Goal: Task Accomplishment & Management: Use online tool/utility

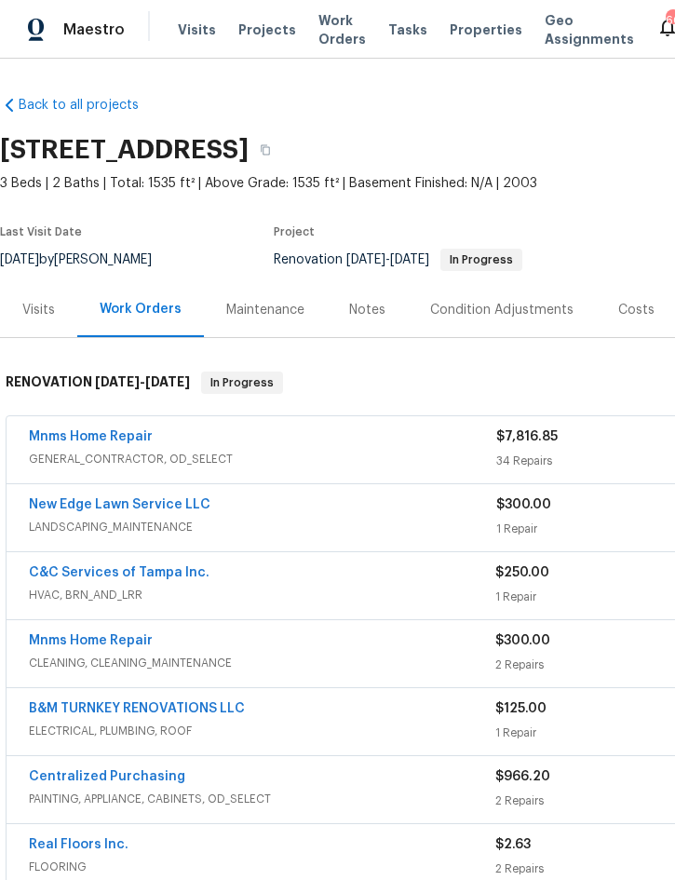
scroll to position [27, 0]
click at [267, 20] on span "Projects" at bounding box center [267, 29] width 58 height 19
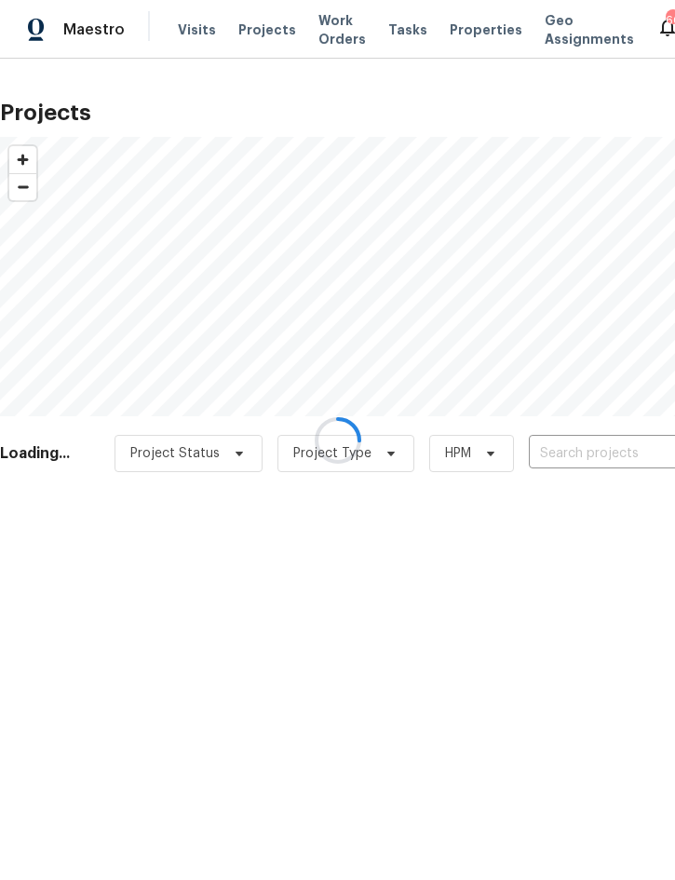
click at [580, 458] on div at bounding box center [337, 440] width 675 height 880
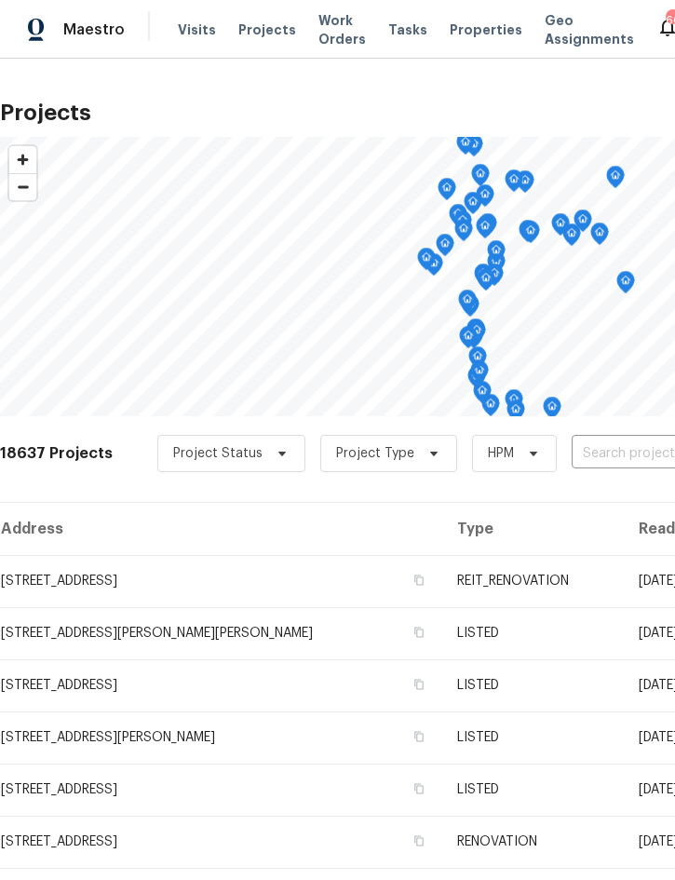
click at [608, 440] on input "text" at bounding box center [678, 453] width 213 height 29
type input "1103 n"
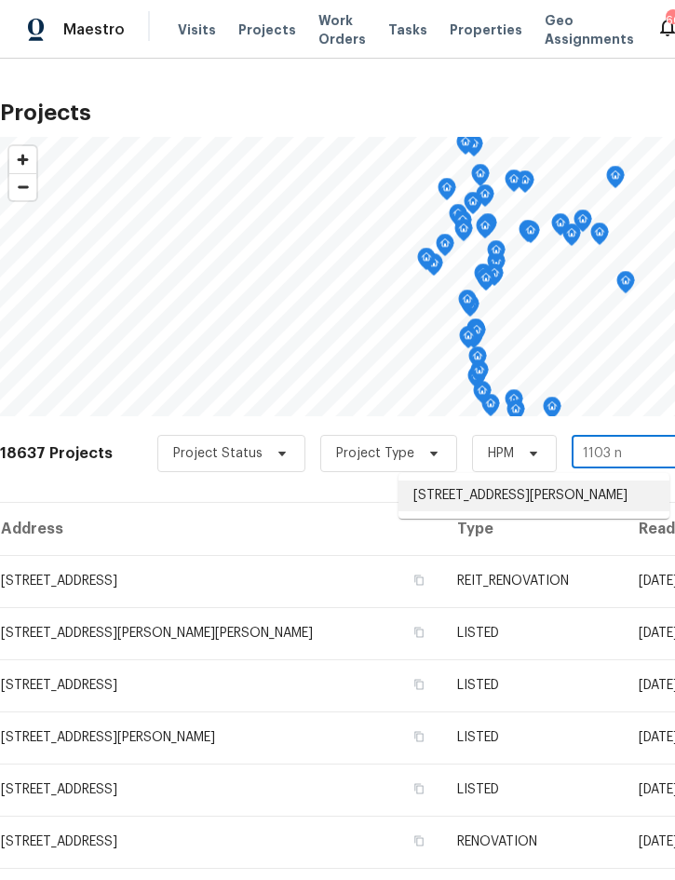
click at [546, 489] on li "1103 N Nancy Ter, Plant City, FL 33563" at bounding box center [533, 495] width 271 height 31
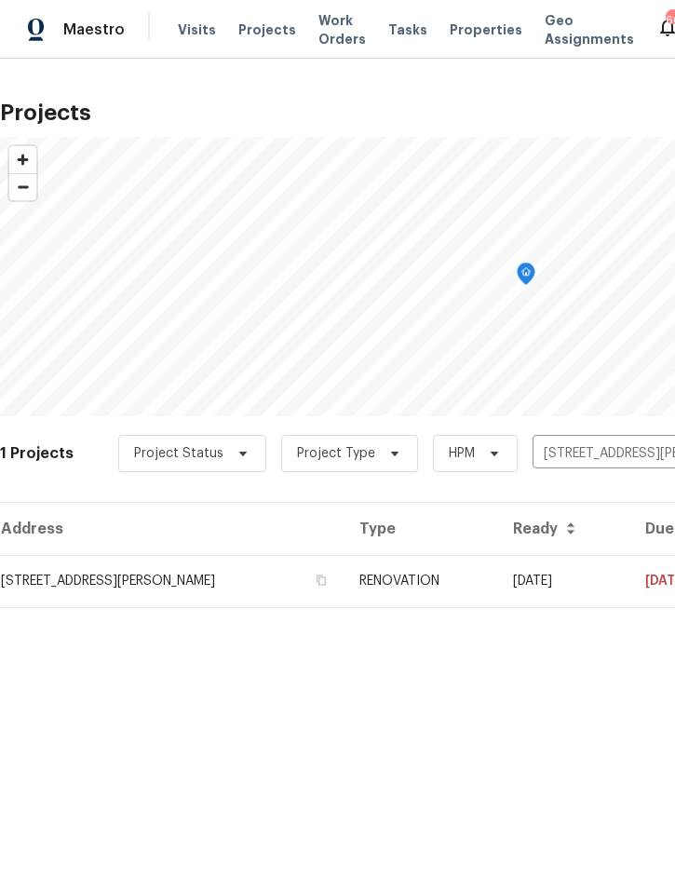
click at [468, 562] on td "RENOVATION" at bounding box center [421, 581] width 154 height 52
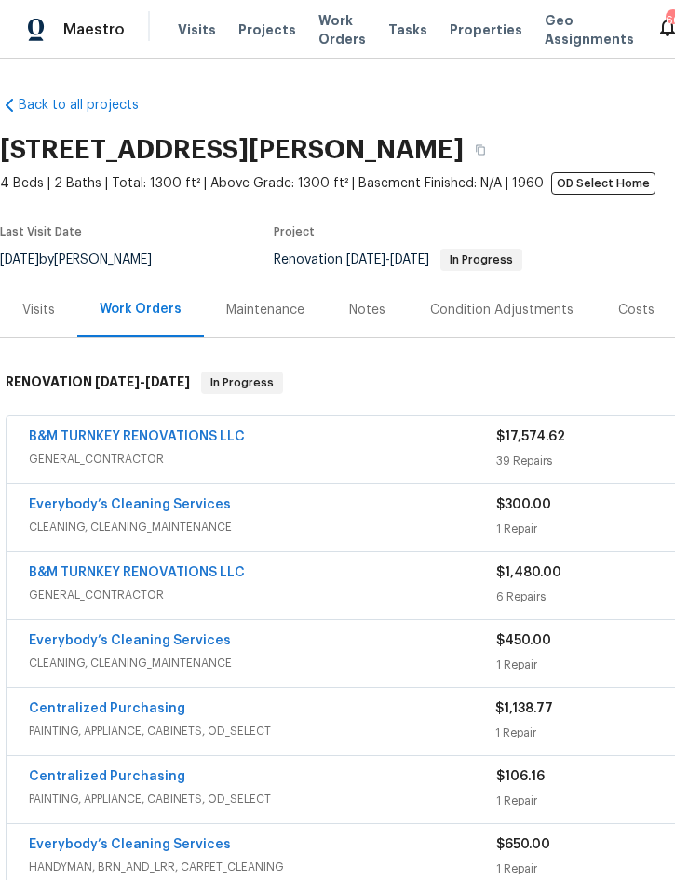
click at [225, 431] on link "B&M TURNKEY RENOVATIONS LLC" at bounding box center [137, 436] width 216 height 13
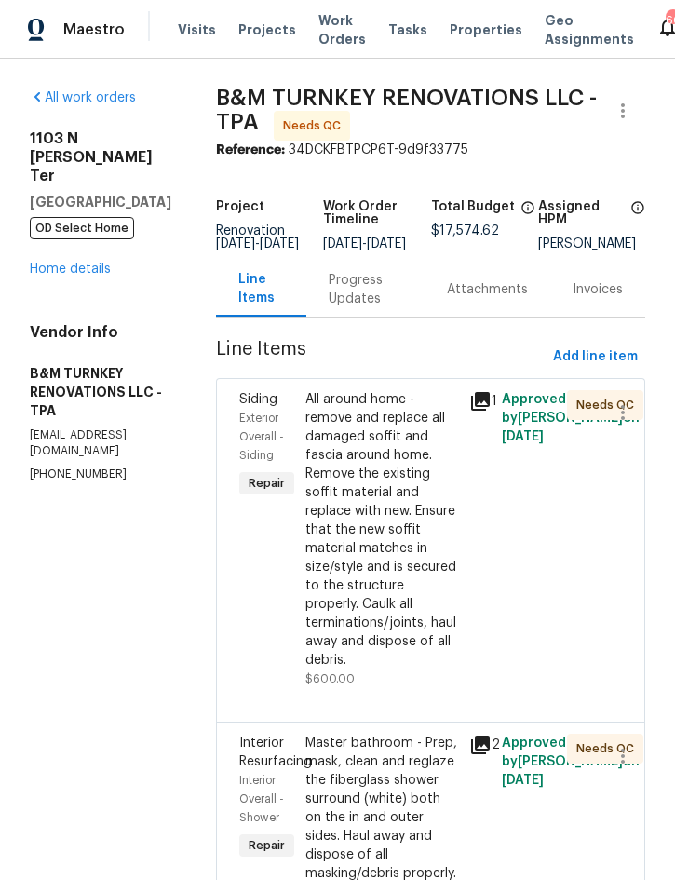
click at [422, 540] on div "All around home - remove and replace all damaged soffit and fascia around home.…" at bounding box center [381, 529] width 153 height 279
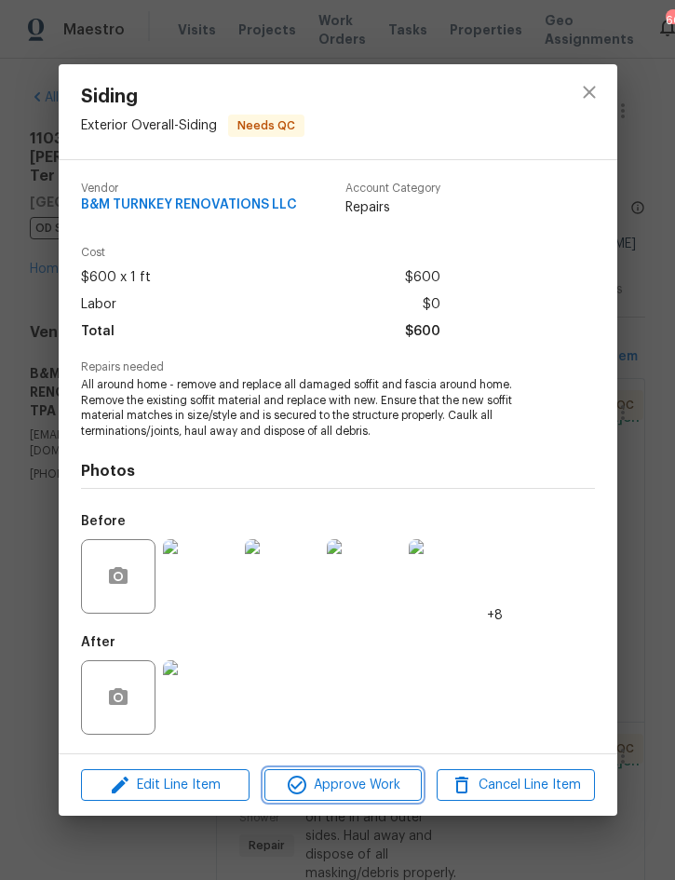
click at [366, 785] on span "Approve Work" at bounding box center [343, 785] width 146 height 23
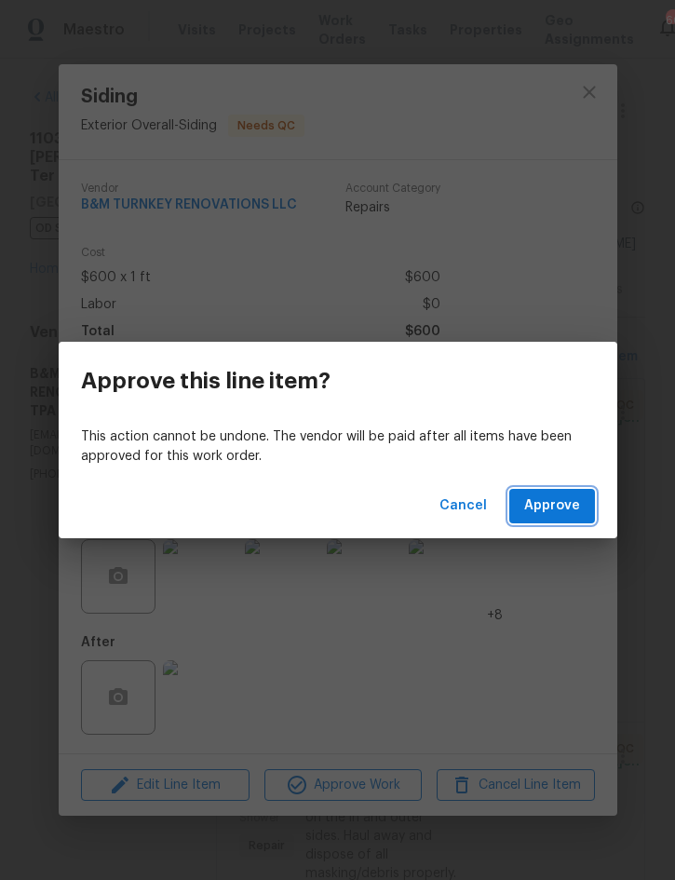
click at [571, 503] on span "Approve" at bounding box center [552, 505] width 56 height 23
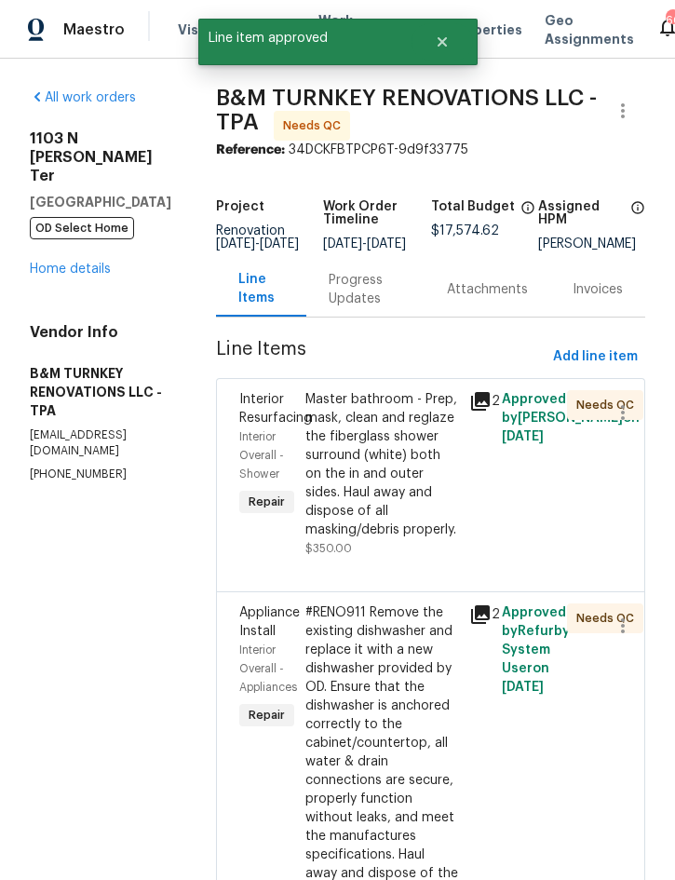
click at [422, 512] on div "Master bathroom - Prep, mask, clean and reglaze the fiberglass shower surround …" at bounding box center [381, 464] width 153 height 149
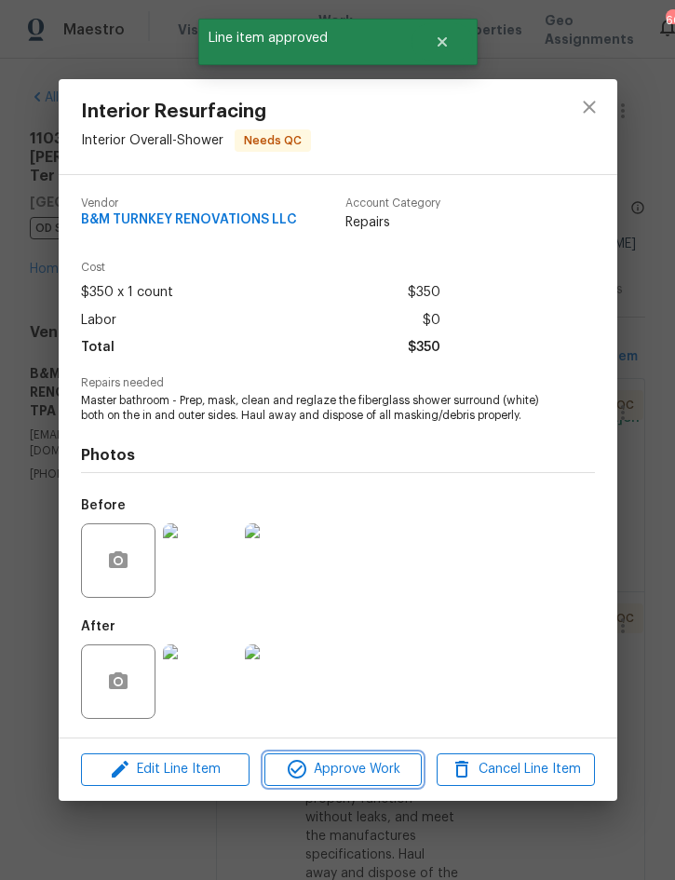
click at [370, 764] on span "Approve Work" at bounding box center [343, 769] width 146 height 23
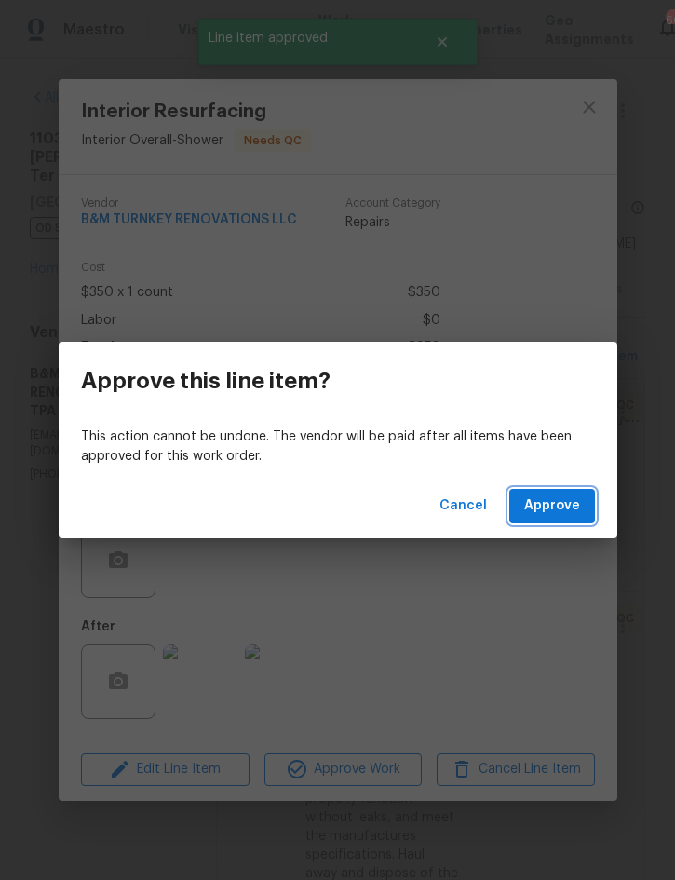
click at [562, 522] on button "Approve" at bounding box center [552, 506] width 86 height 34
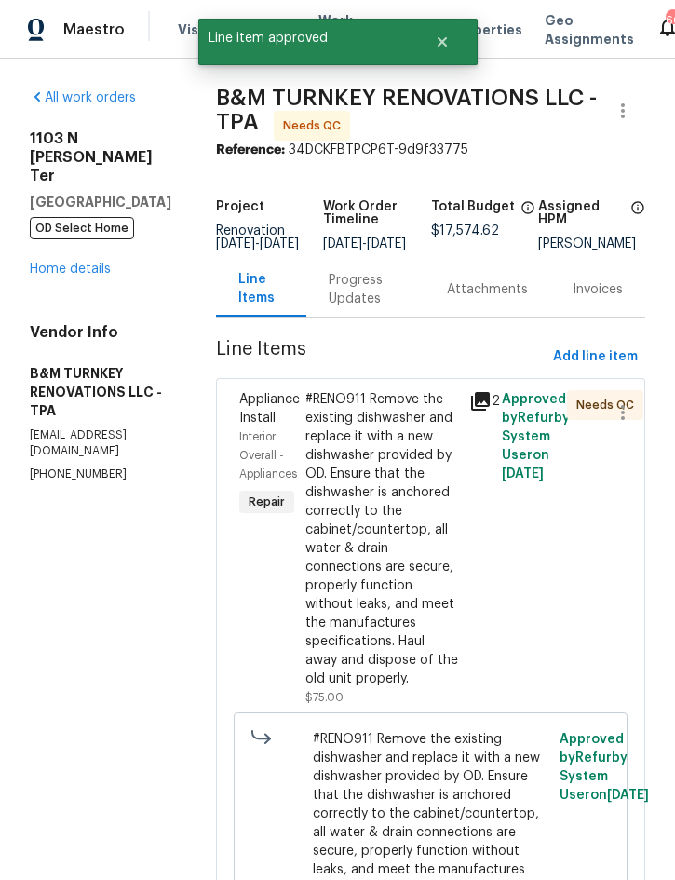
click at [409, 575] on div "#RENO911 Remove the existing dishwasher and replace it with a new dishwasher pr…" at bounding box center [381, 539] width 153 height 298
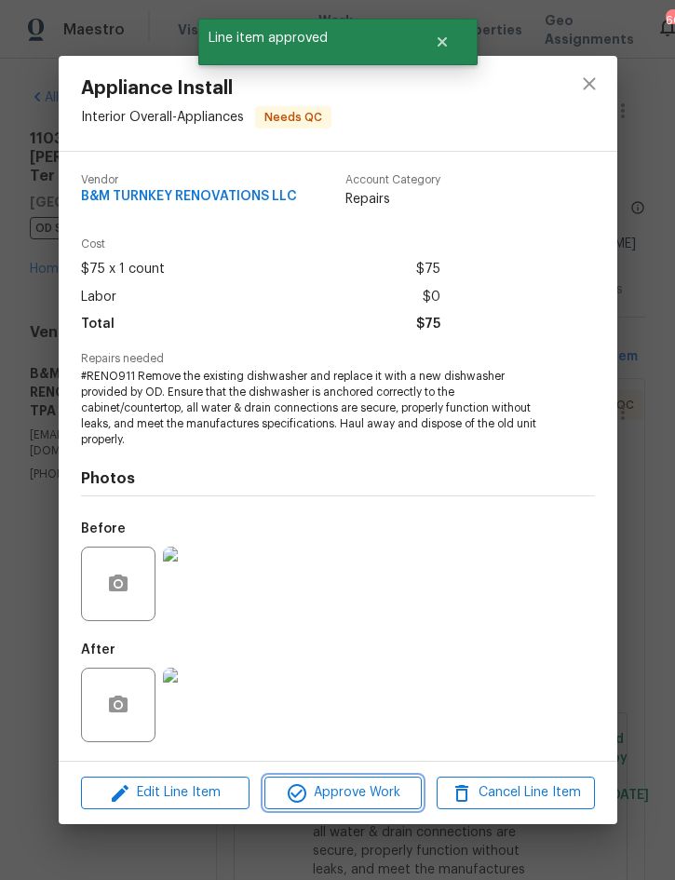
click at [351, 788] on span "Approve Work" at bounding box center [343, 792] width 146 height 23
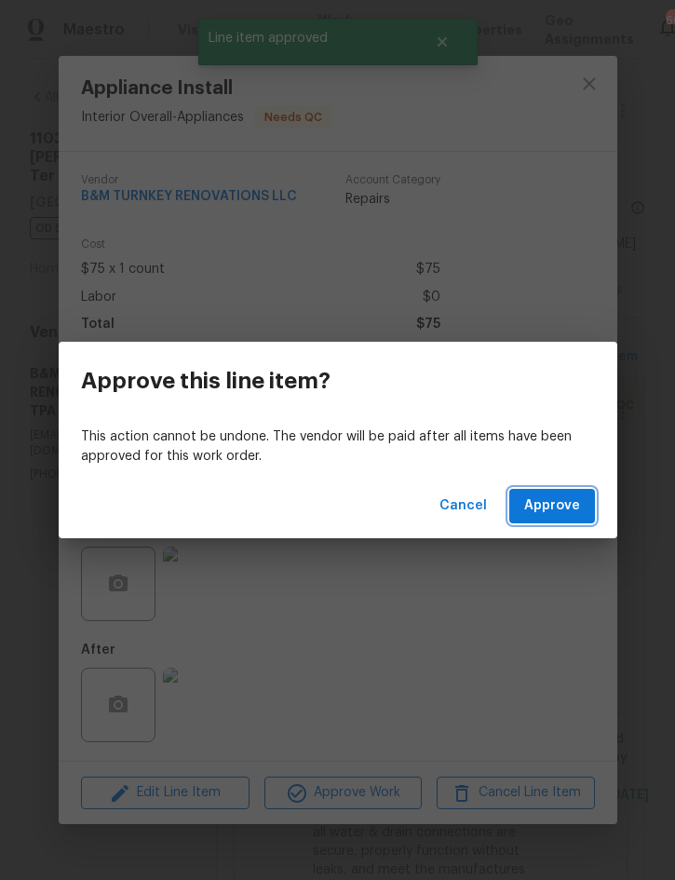
click at [568, 504] on span "Approve" at bounding box center [552, 505] width 56 height 23
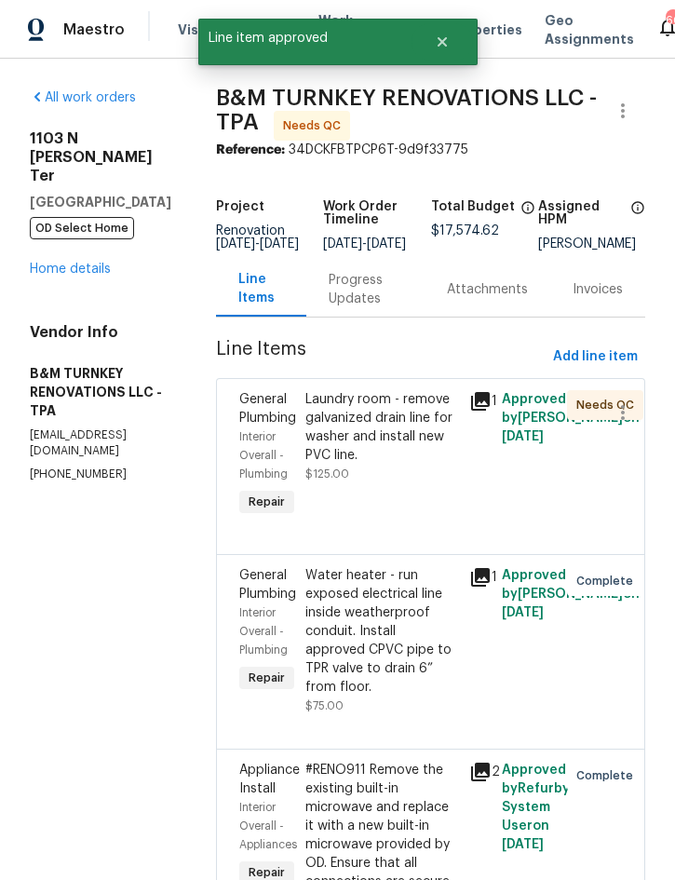
click at [431, 453] on div "Laundry room - remove galvanized drain line for washer and install new PVC line." at bounding box center [381, 427] width 153 height 74
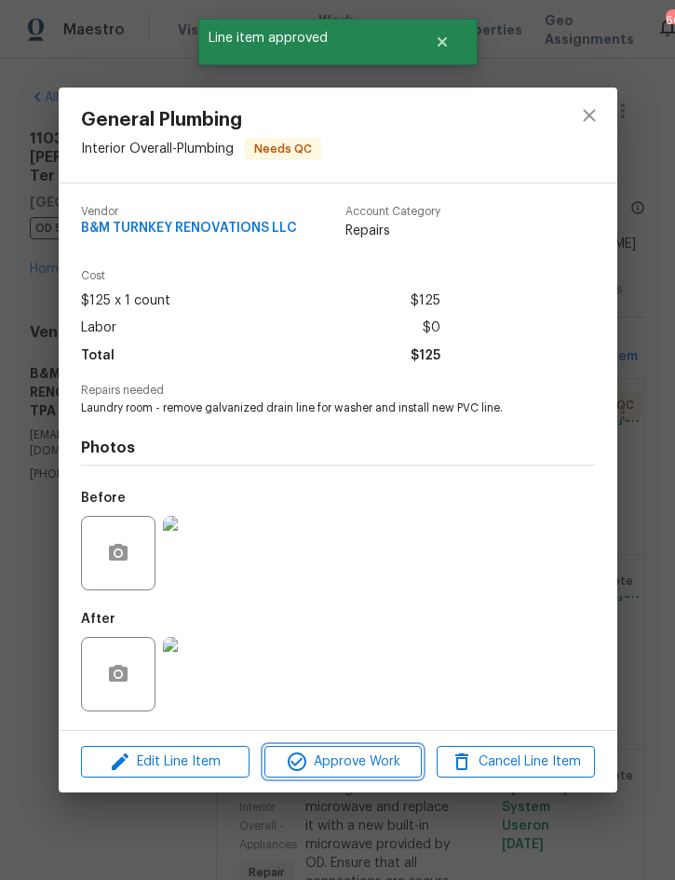
click at [350, 748] on button "Approve Work" at bounding box center [342, 762] width 157 height 33
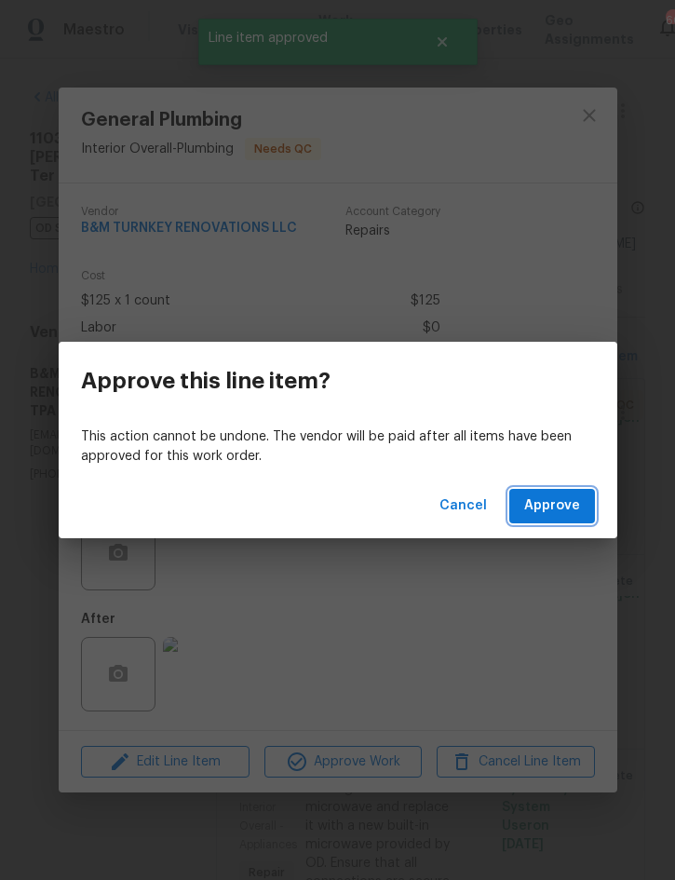
click at [533, 501] on span "Approve" at bounding box center [552, 505] width 56 height 23
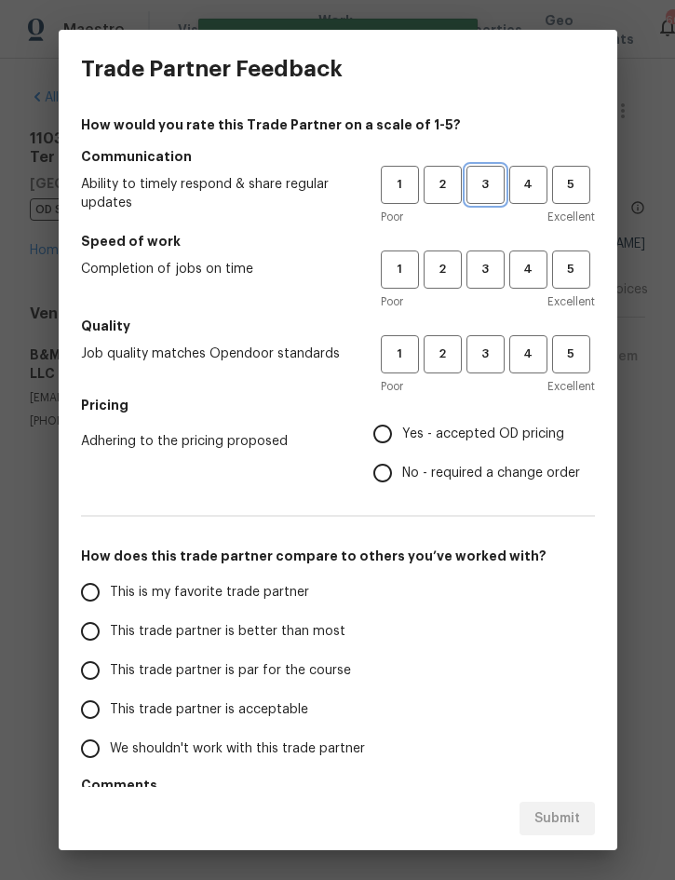
click at [490, 183] on span "3" at bounding box center [485, 184] width 34 height 21
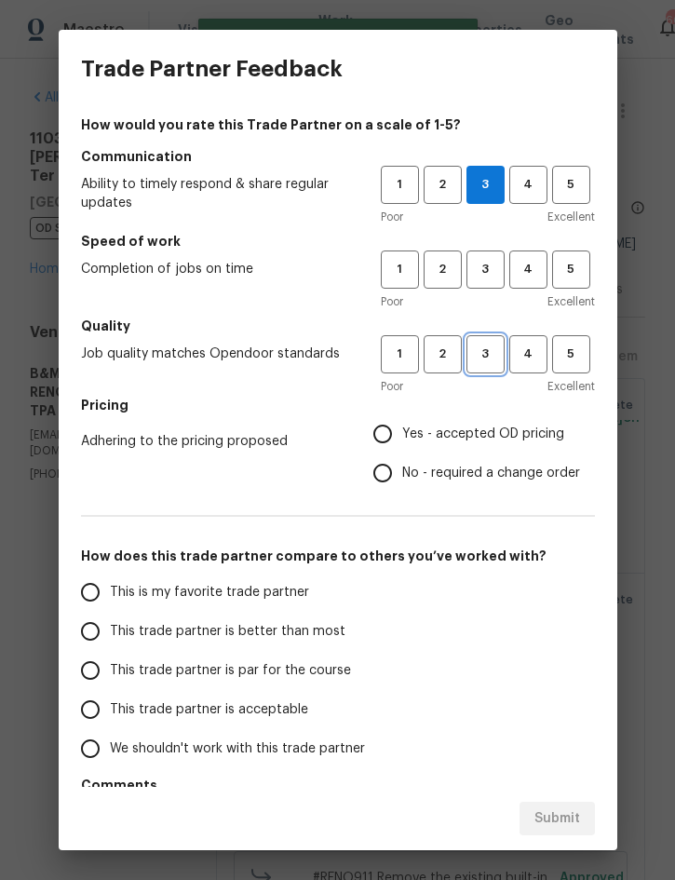
click at [484, 360] on span "3" at bounding box center [485, 353] width 34 height 21
click at [463, 445] on label "Yes - accepted OD pricing" at bounding box center [471, 433] width 217 height 39
click at [402, 445] on input "Yes - accepted OD pricing" at bounding box center [382, 433] width 39 height 39
radio input "true"
click at [272, 630] on span "This trade partner is better than most" at bounding box center [228, 632] width 236 height 20
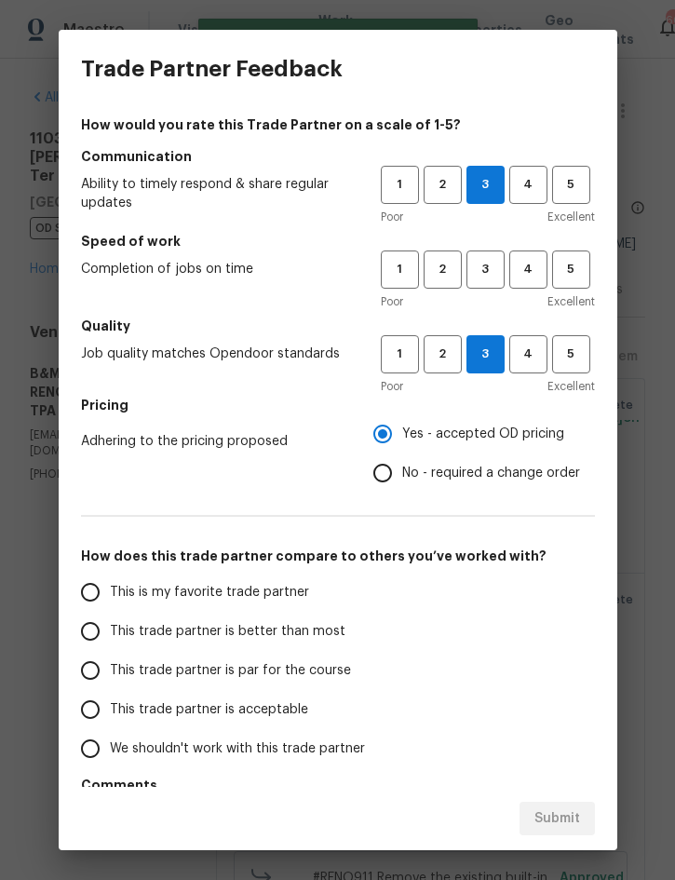
click at [110, 630] on input "This trade partner is better than most" at bounding box center [90, 631] width 39 height 39
click at [493, 272] on span "3" at bounding box center [485, 269] width 34 height 21
radio input "true"
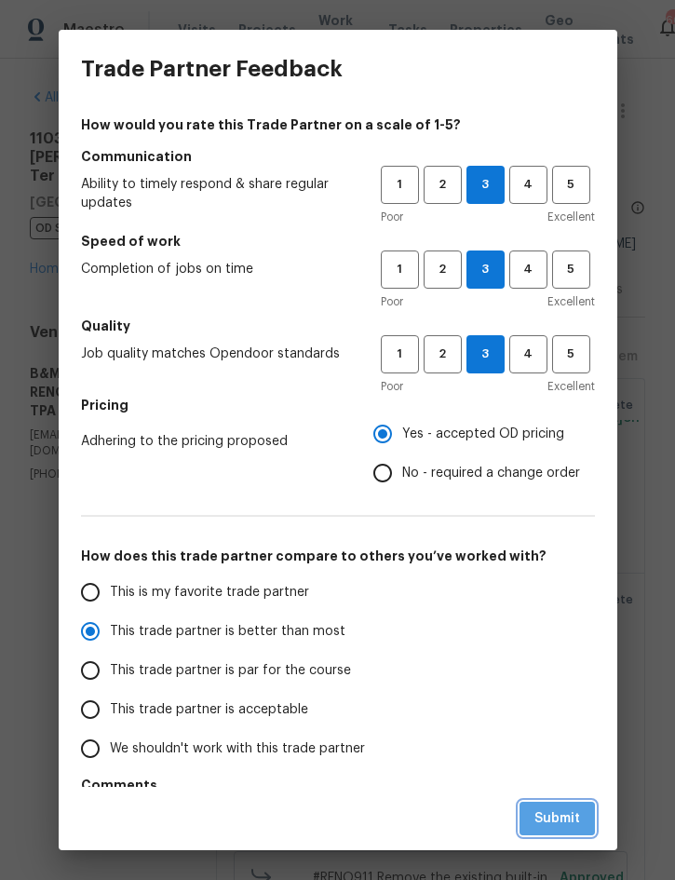
click at [565, 809] on span "Submit" at bounding box center [557, 818] width 46 height 23
radio input "false"
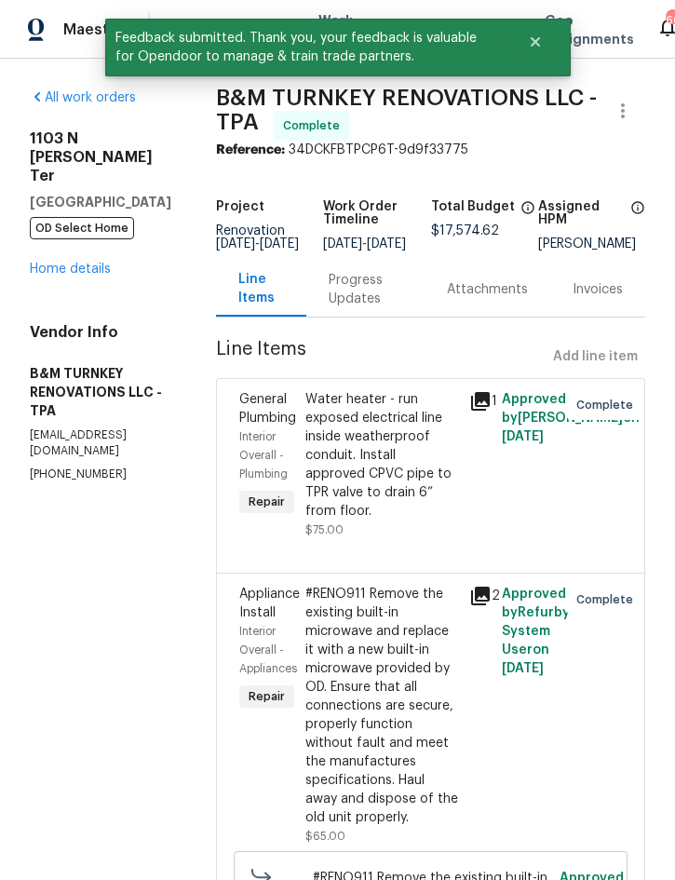
click at [72, 263] on link "Home details" at bounding box center [70, 269] width 81 height 13
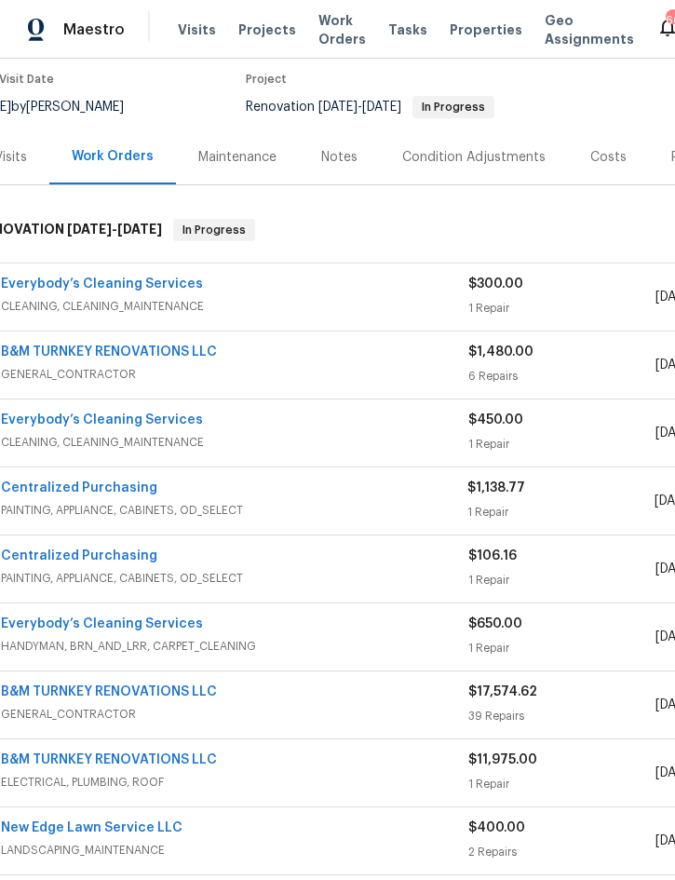
scroll to position [153, 29]
click at [300, 361] on div "B&M TURNKEY RENOVATIONS LLC" at bounding box center [233, 354] width 467 height 22
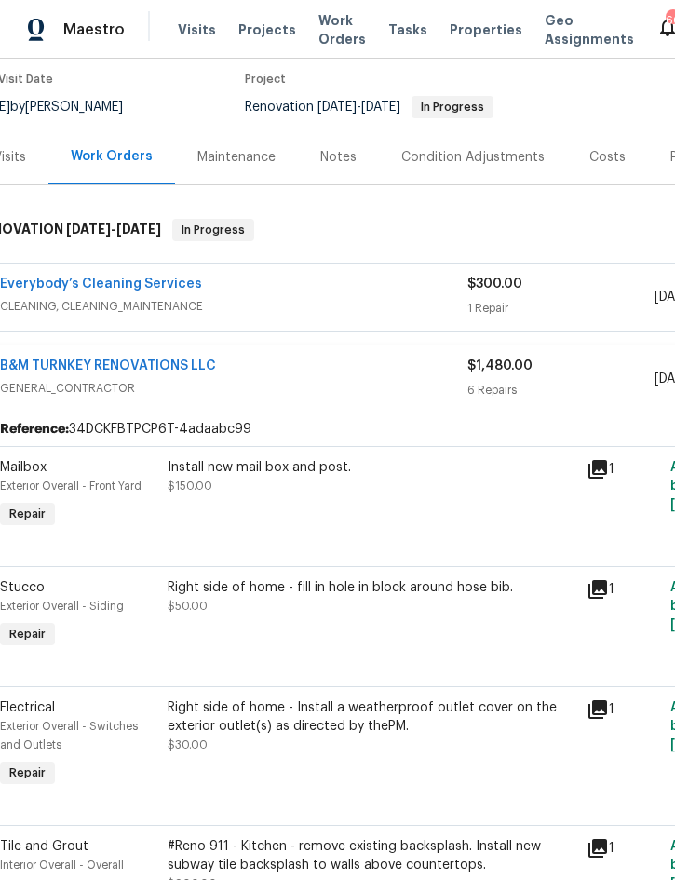
click at [371, 478] on div "Install new mail box and post. $150.00" at bounding box center [372, 476] width 408 height 37
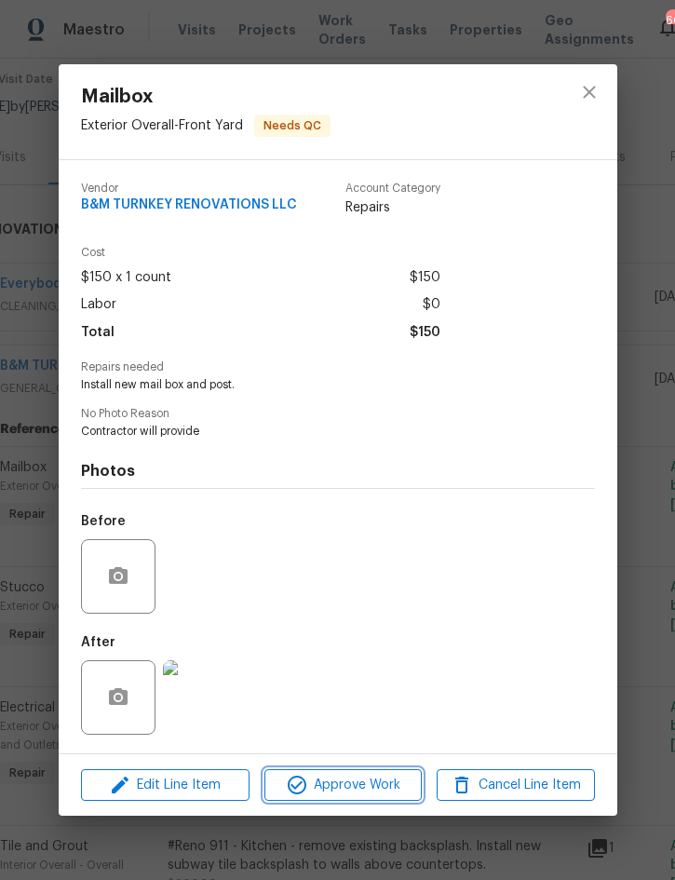
click at [357, 780] on span "Approve Work" at bounding box center [343, 785] width 146 height 23
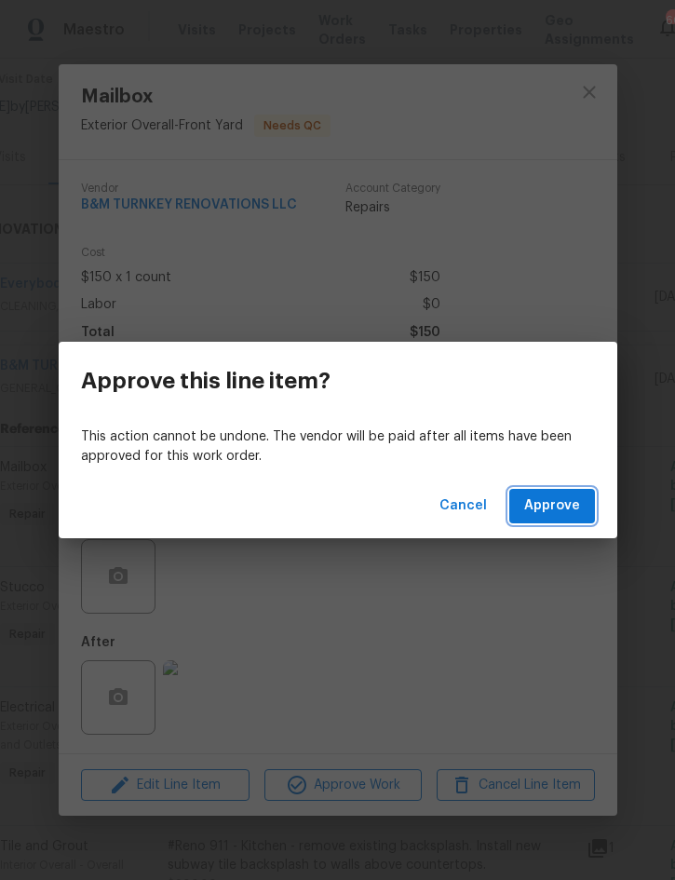
click at [570, 505] on span "Approve" at bounding box center [552, 505] width 56 height 23
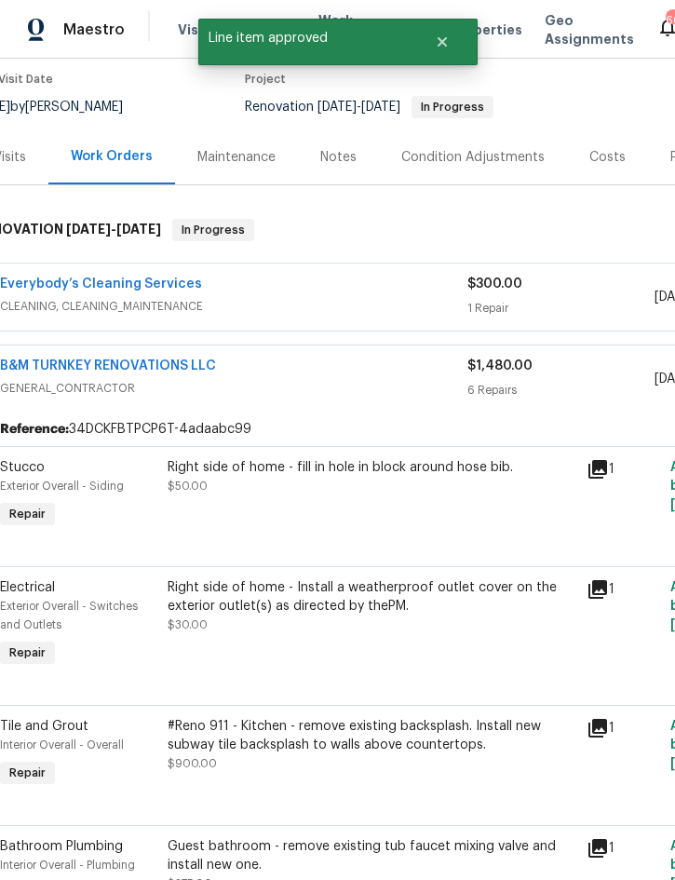
click at [372, 515] on div "Right side of home - fill in hole in block around hose bib. $50.00" at bounding box center [371, 495] width 419 height 86
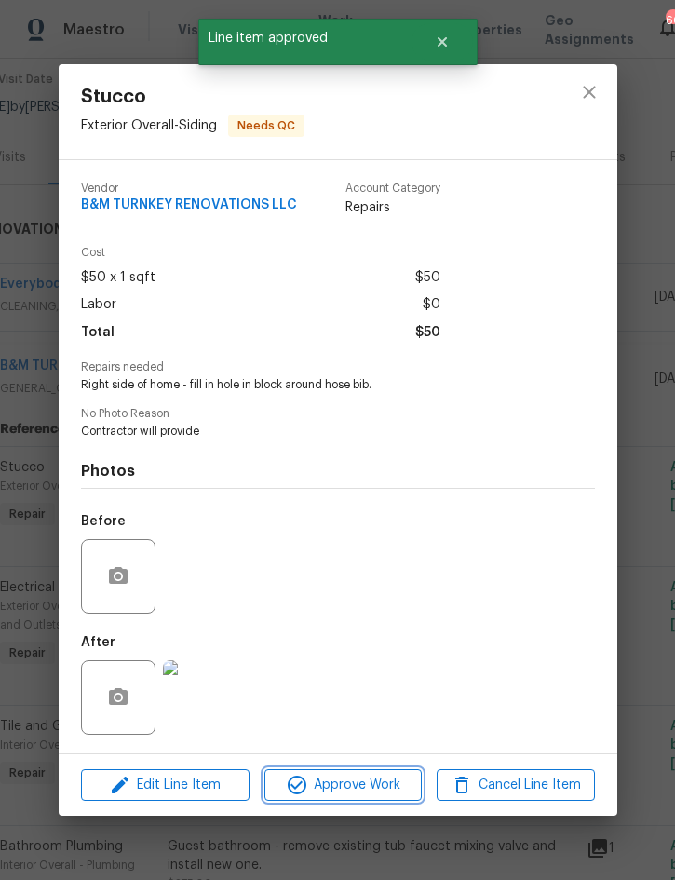
click at [341, 787] on span "Approve Work" at bounding box center [343, 785] width 146 height 23
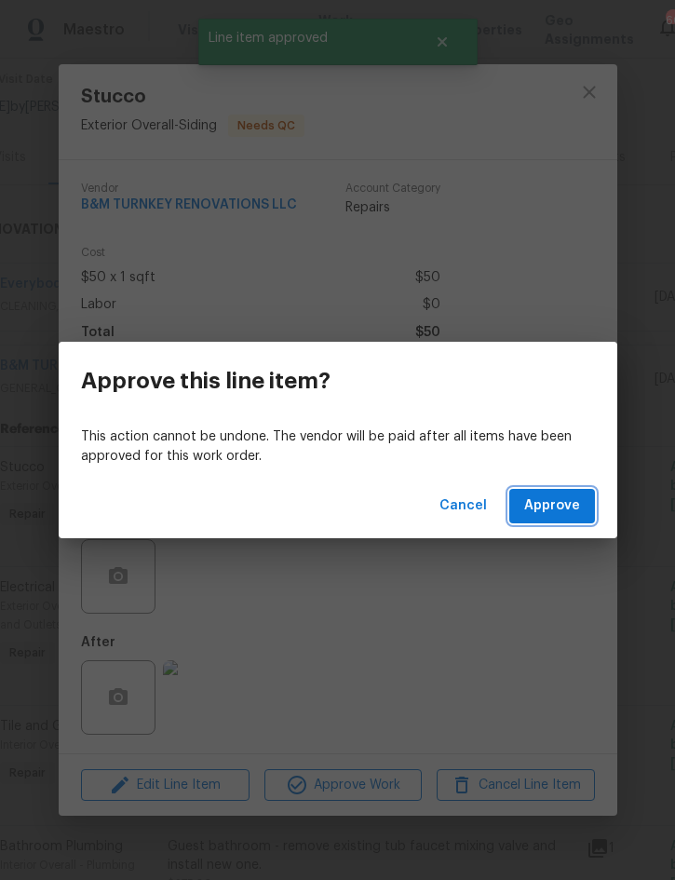
click at [563, 490] on button "Approve" at bounding box center [552, 506] width 86 height 34
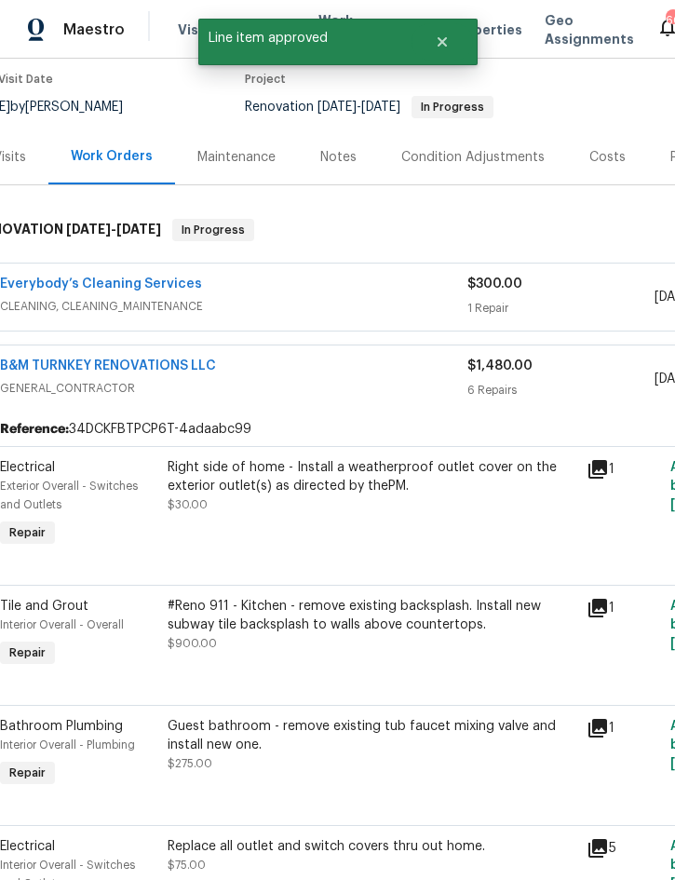
click at [359, 494] on div "Right side of home - Install a weatherproof outlet cover on the exterior outlet…" at bounding box center [372, 476] width 408 height 37
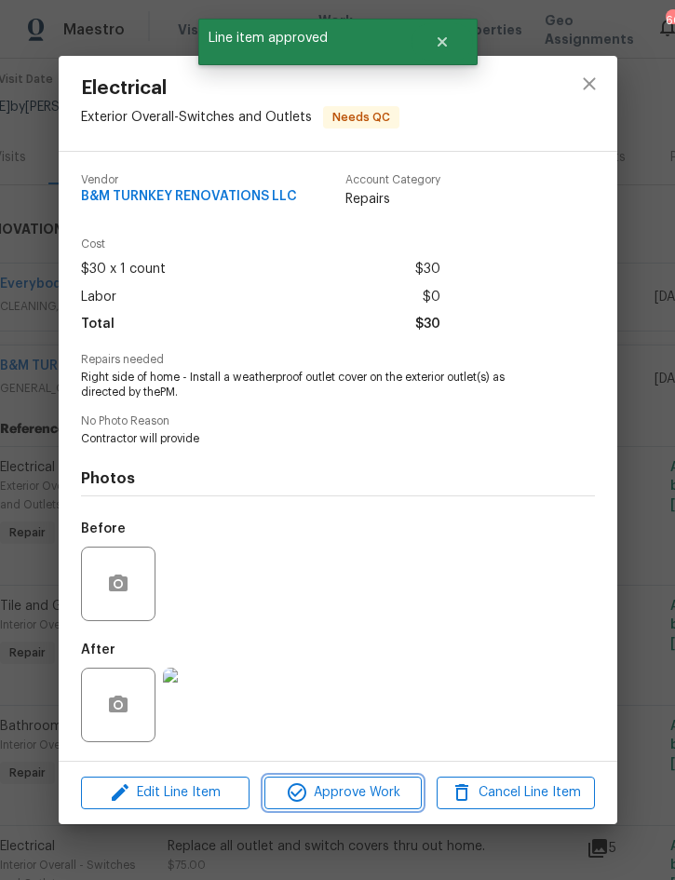
click at [366, 785] on span "Approve Work" at bounding box center [343, 792] width 146 height 23
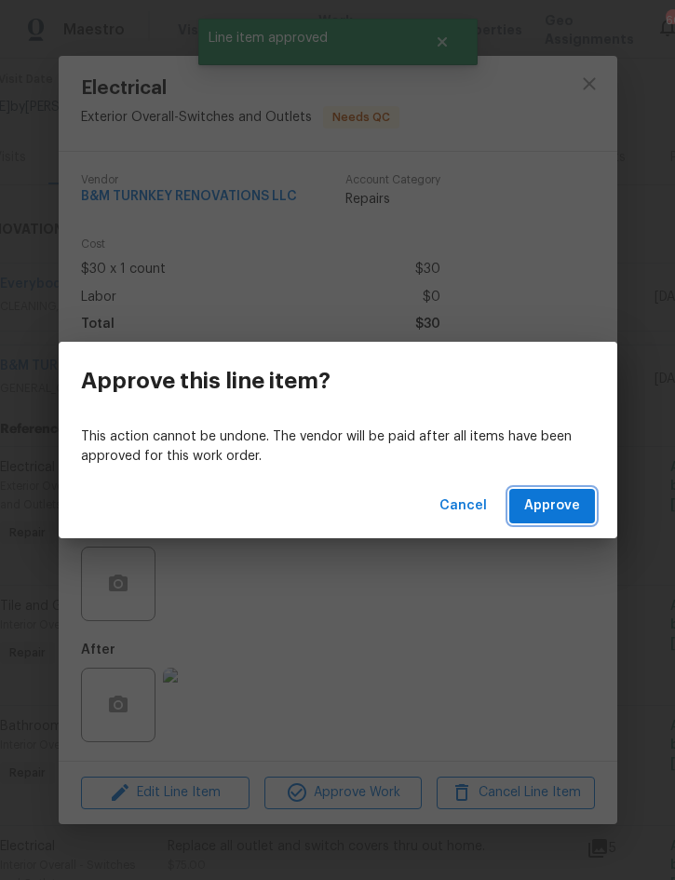
click at [584, 507] on button "Approve" at bounding box center [552, 506] width 86 height 34
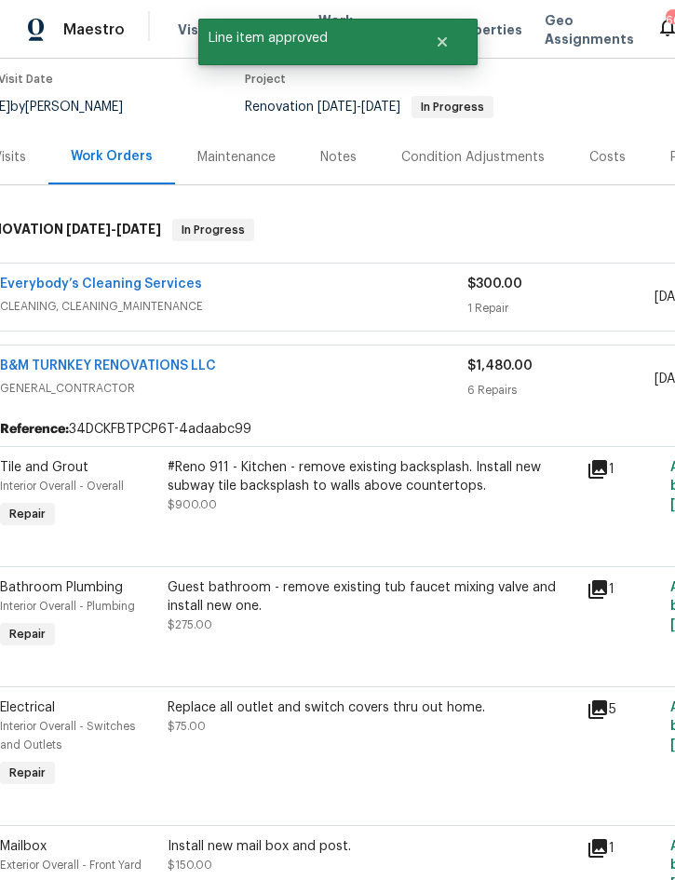
click at [357, 484] on div "#Reno 911 - Kitchen - remove existing backsplash. Install new subway tile backs…" at bounding box center [372, 476] width 408 height 37
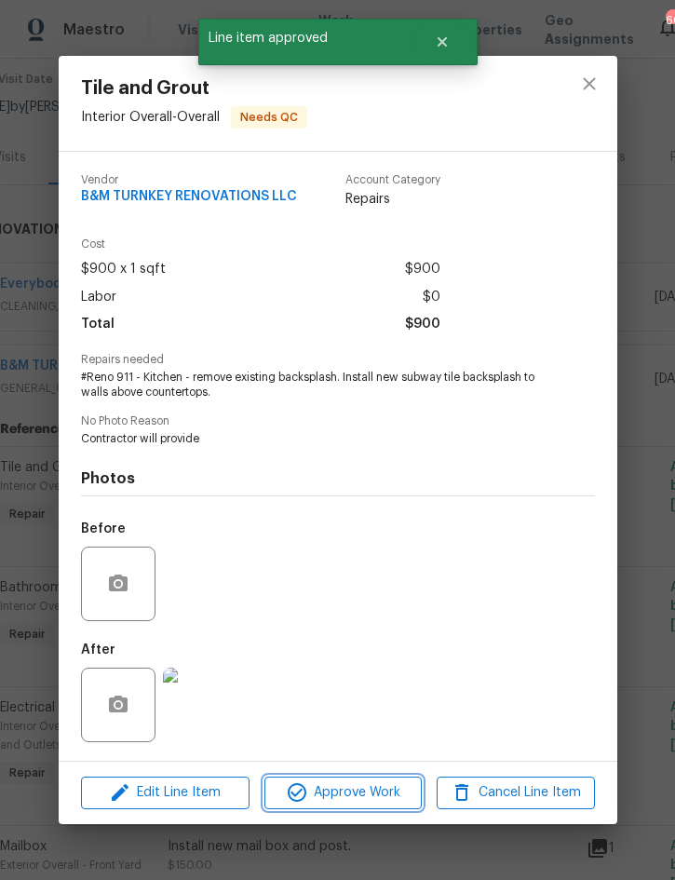
click at [344, 797] on span "Approve Work" at bounding box center [343, 792] width 146 height 23
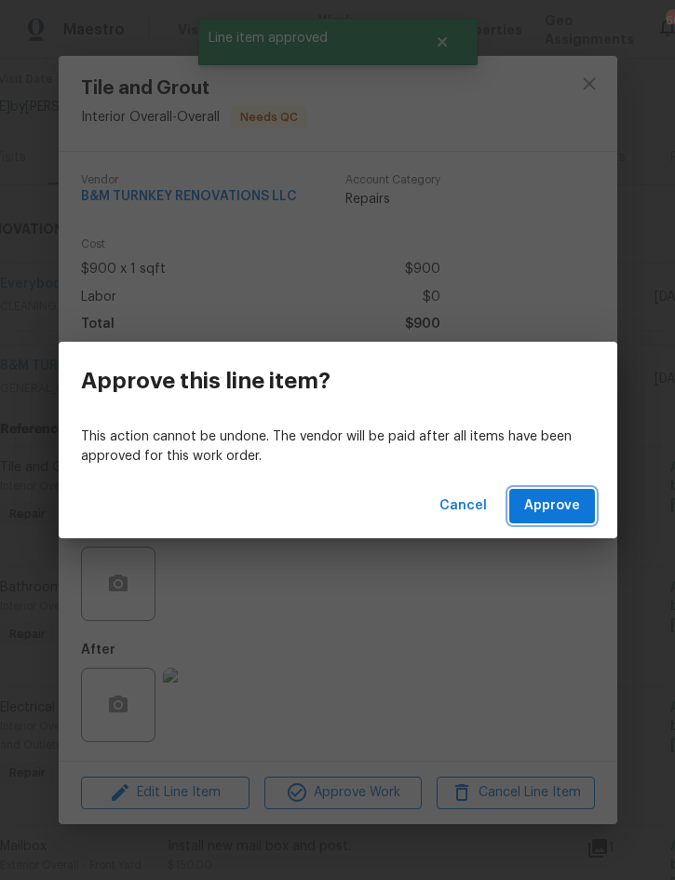
click at [564, 512] on span "Approve" at bounding box center [552, 505] width 56 height 23
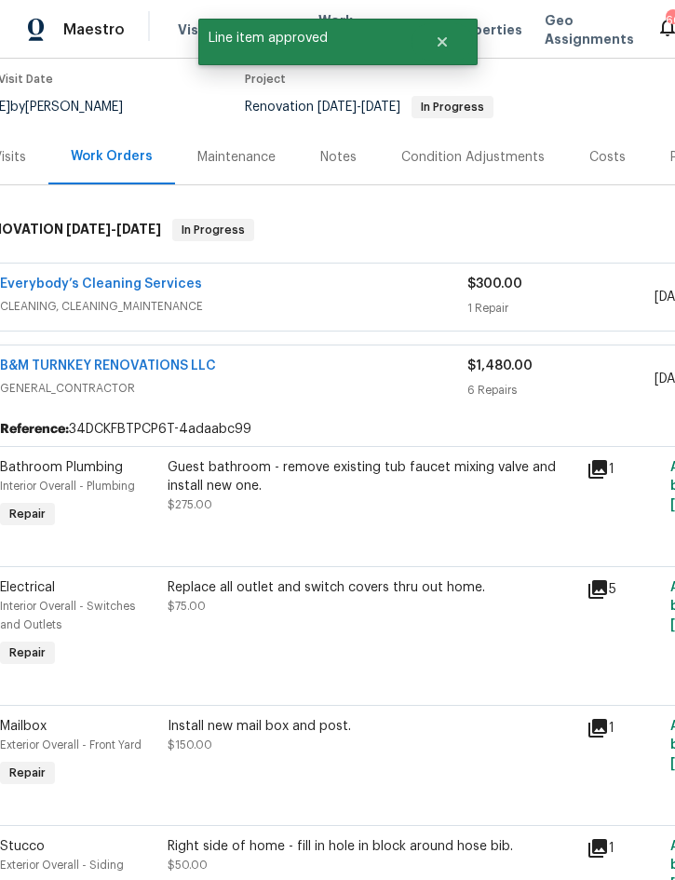
click at [370, 511] on div "Guest bathroom - remove existing tub faucet mixing valve and install new one. $…" at bounding box center [372, 486] width 408 height 56
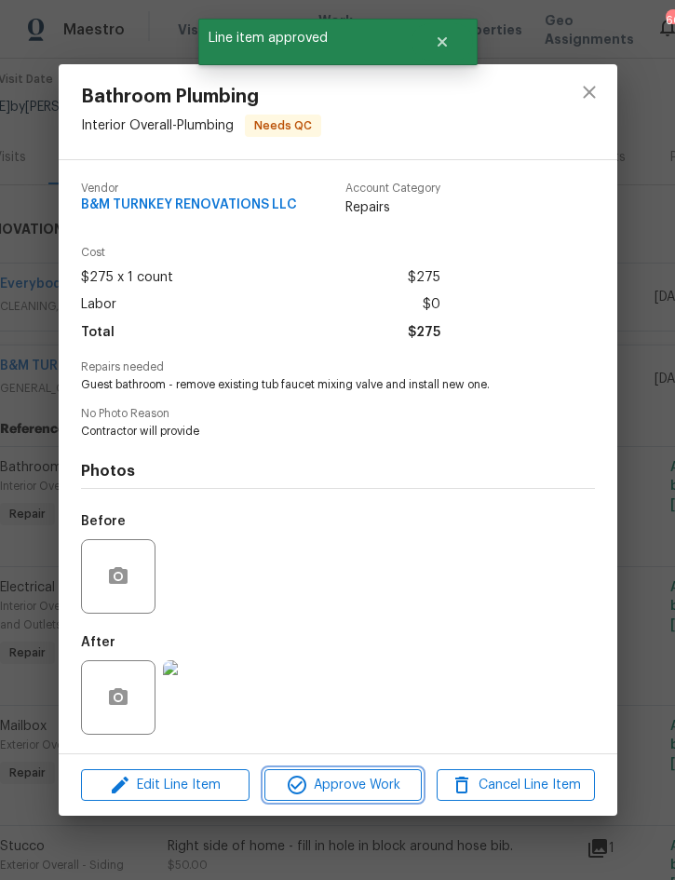
click at [347, 780] on span "Approve Work" at bounding box center [343, 785] width 146 height 23
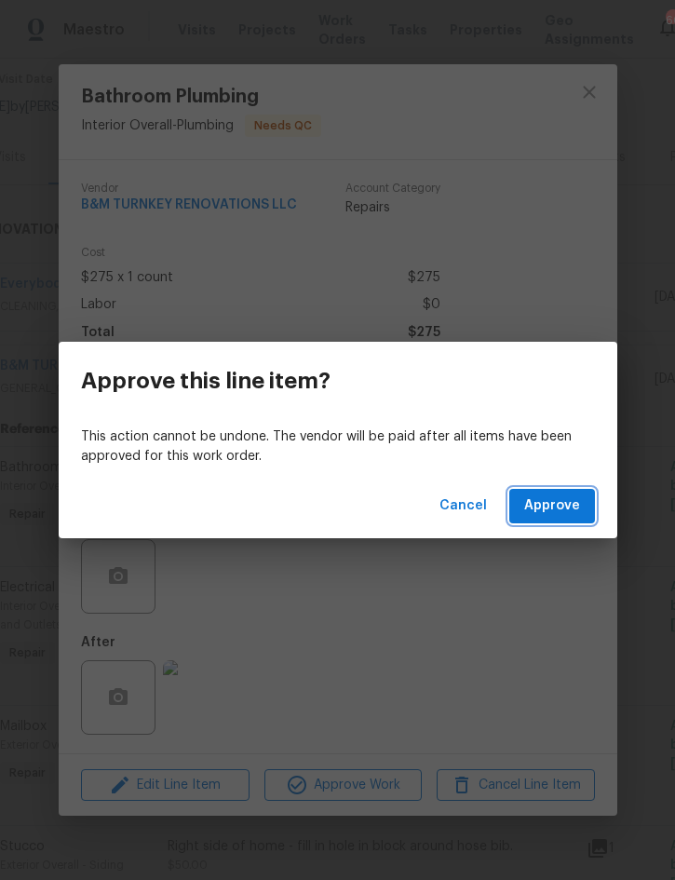
click at [559, 509] on span "Approve" at bounding box center [552, 505] width 56 height 23
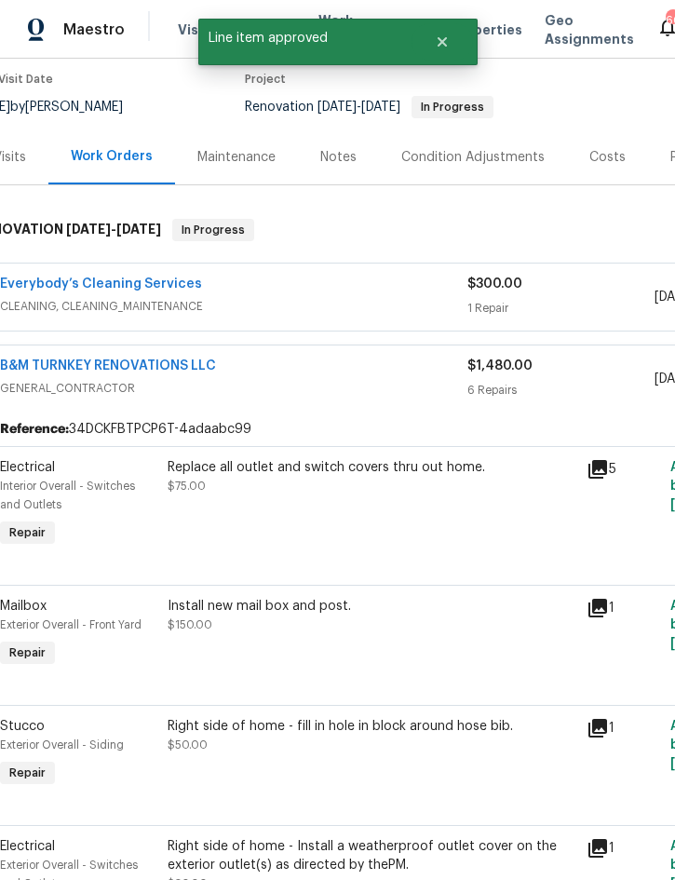
click at [357, 492] on div "Replace all outlet and switch covers thru out home. $75.00" at bounding box center [372, 476] width 408 height 37
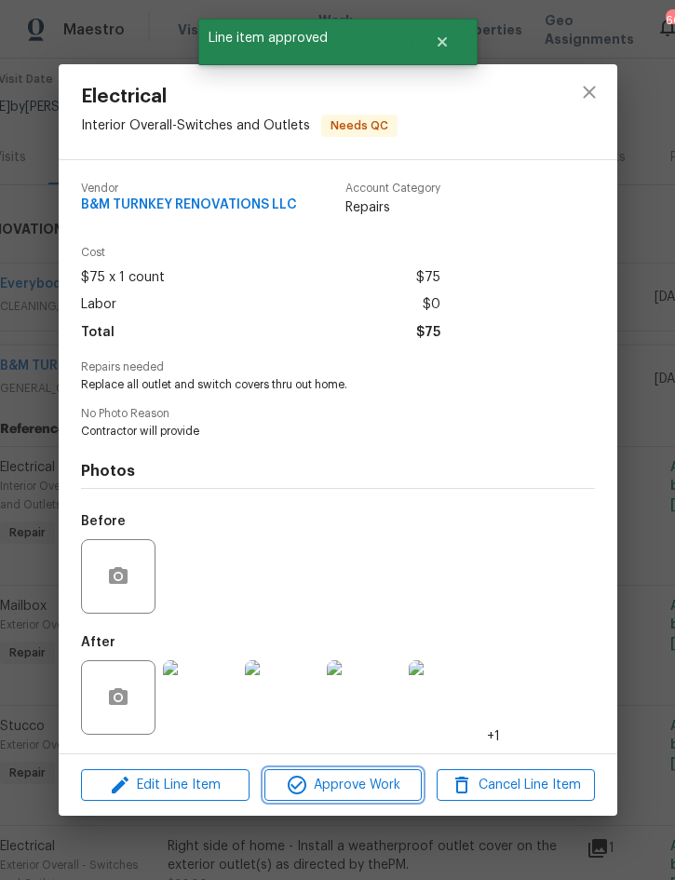
click at [356, 775] on button "Approve Work" at bounding box center [342, 785] width 157 height 33
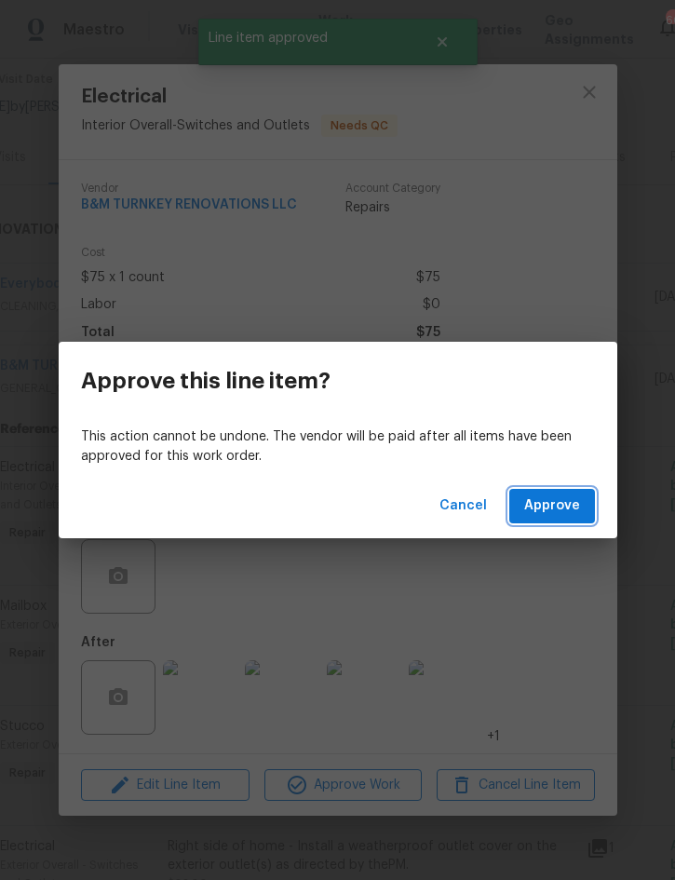
click at [574, 506] on span "Approve" at bounding box center [552, 505] width 56 height 23
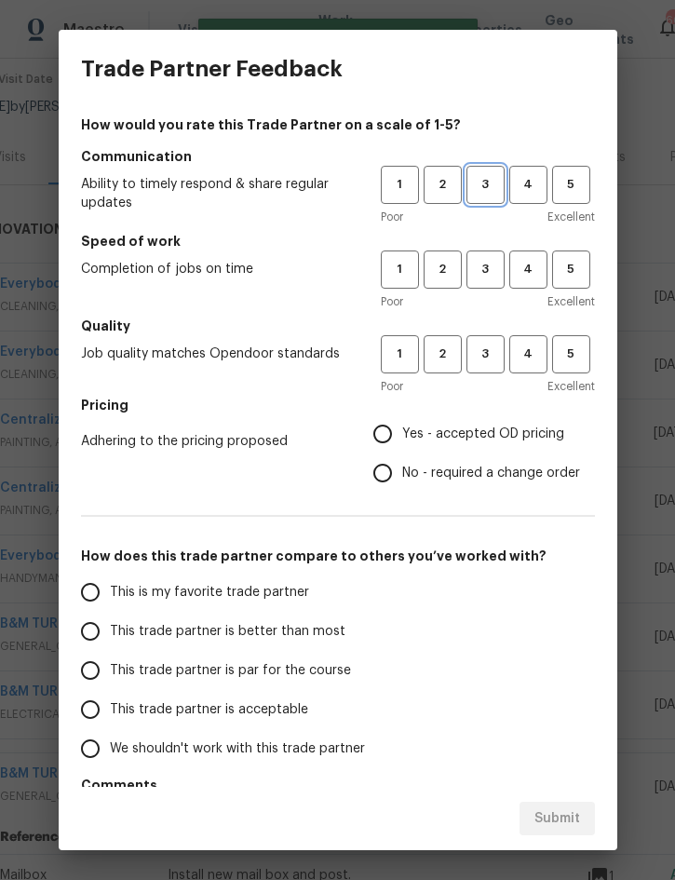
click at [478, 177] on span "3" at bounding box center [485, 184] width 34 height 21
click at [488, 349] on span "3" at bounding box center [485, 353] width 34 height 21
click at [477, 438] on span "Yes - accepted OD pricing" at bounding box center [483, 434] width 162 height 20
click at [402, 438] on input "Yes - accepted OD pricing" at bounding box center [382, 433] width 39 height 39
radio input "true"
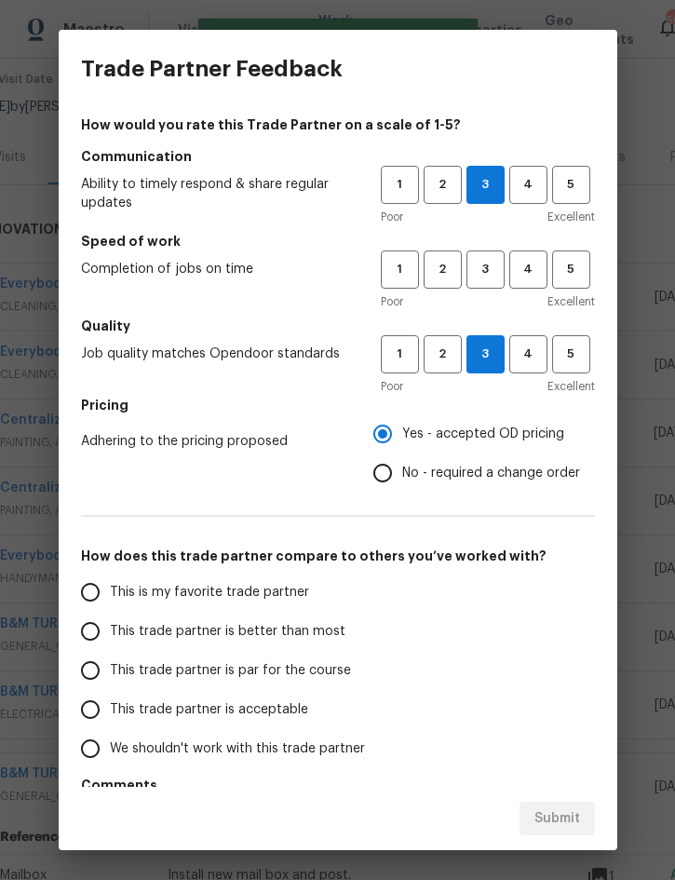
click at [276, 644] on label "This trade partner is better than most" at bounding box center [218, 631] width 294 height 39
click at [110, 644] on input "This trade partner is better than most" at bounding box center [90, 631] width 39 height 39
click at [568, 811] on div "Submit" at bounding box center [338, 819] width 559 height 64
click at [500, 254] on button "3" at bounding box center [485, 269] width 38 height 38
radio input "true"
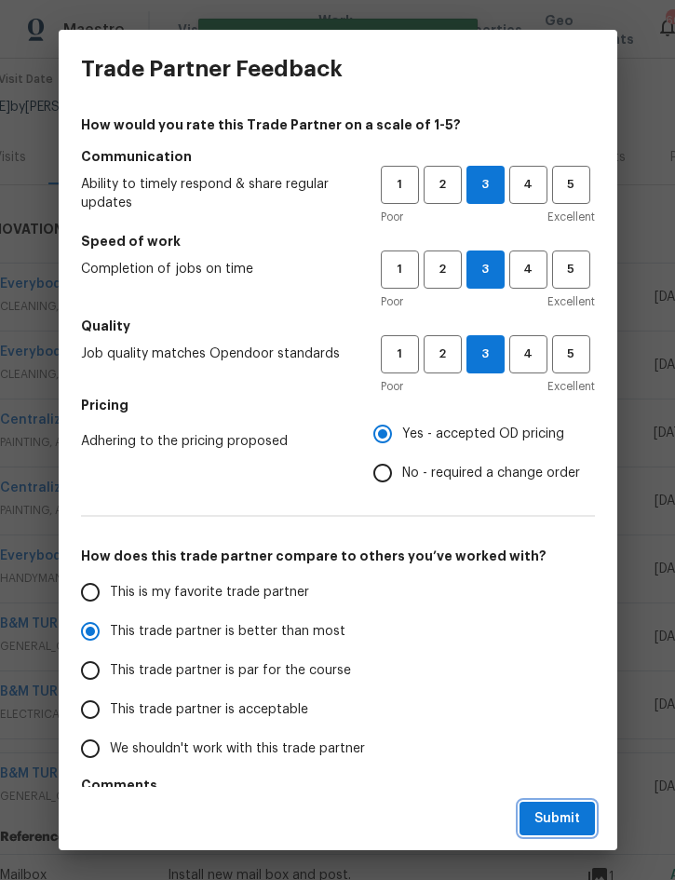
click at [556, 810] on span "Submit" at bounding box center [557, 818] width 46 height 23
radio input "false"
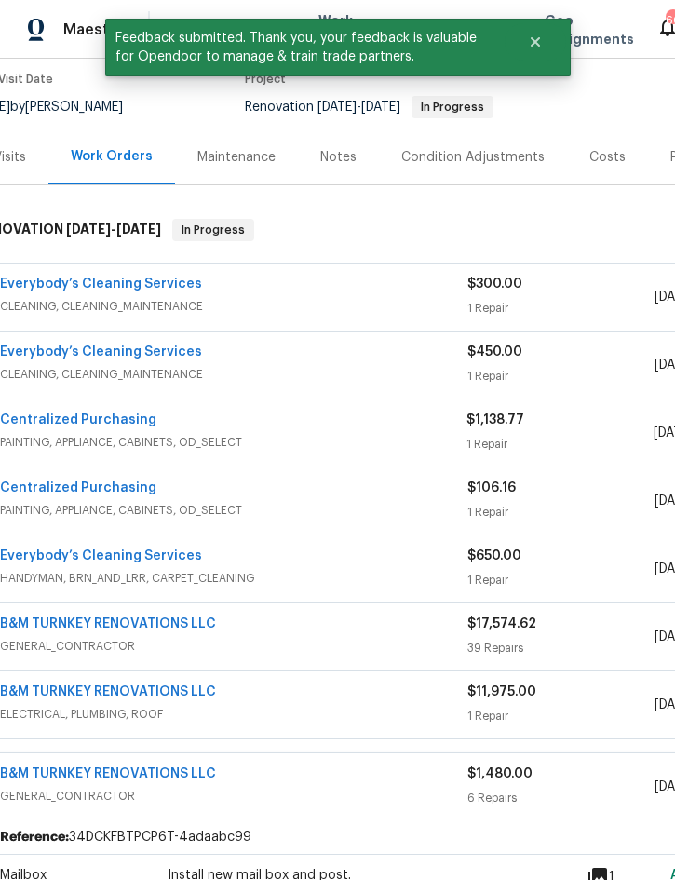
click at [331, 276] on div "Everybody’s Cleaning Services" at bounding box center [233, 286] width 467 height 22
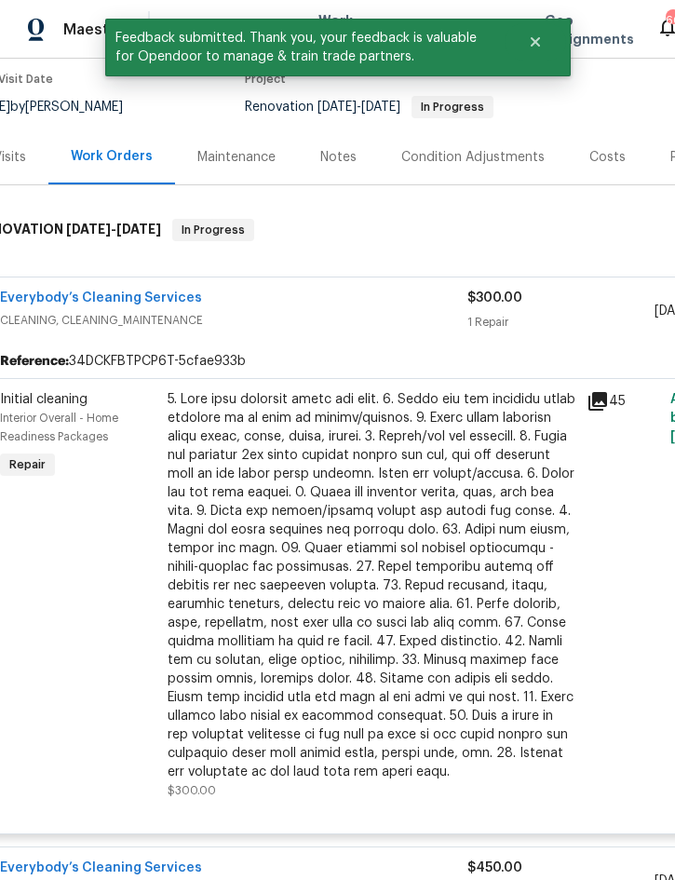
click at [357, 480] on div at bounding box center [372, 585] width 408 height 391
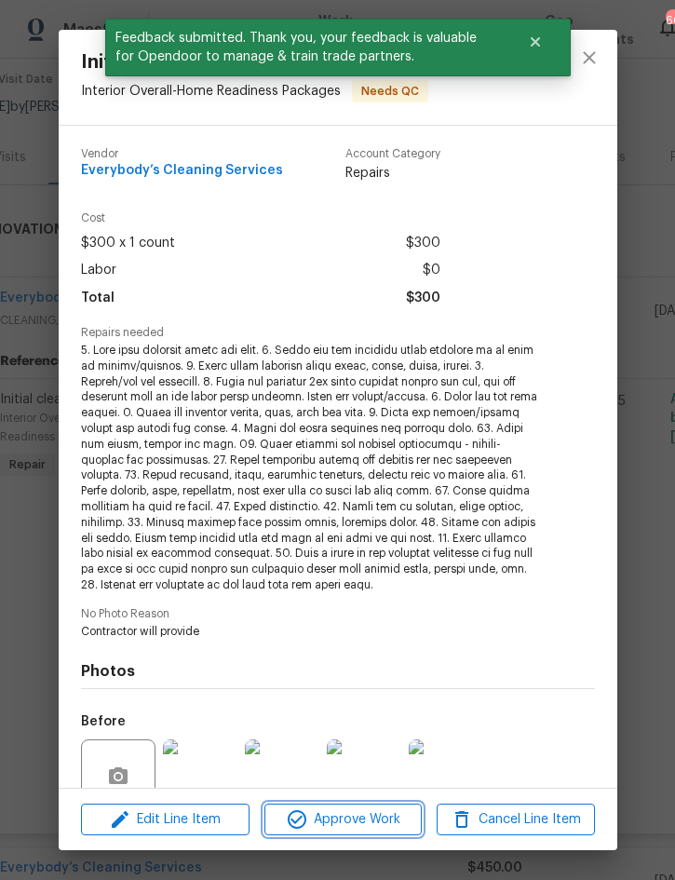
click at [363, 819] on span "Approve Work" at bounding box center [343, 819] width 146 height 23
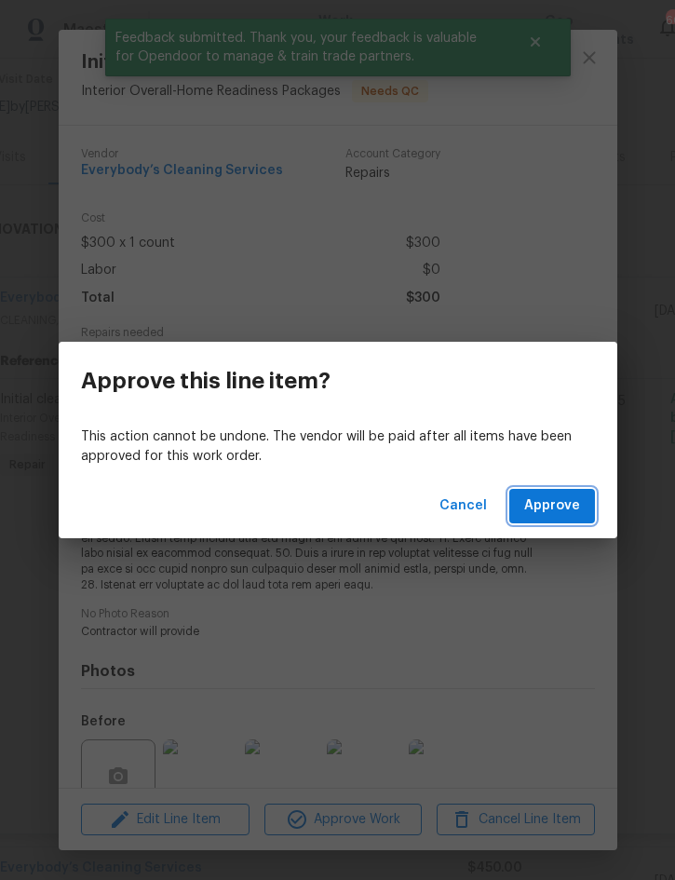
click at [563, 509] on span "Approve" at bounding box center [552, 505] width 56 height 23
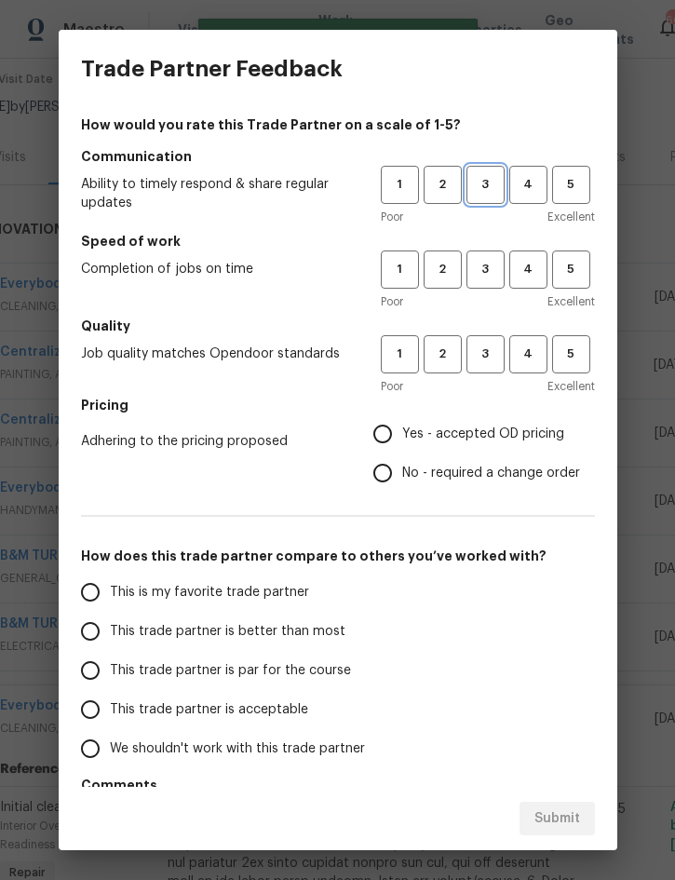
click at [493, 171] on button "3" at bounding box center [485, 185] width 38 height 38
click at [481, 273] on span "3" at bounding box center [485, 269] width 34 height 21
click at [483, 372] on button "3" at bounding box center [485, 354] width 38 height 38
click at [468, 442] on span "Yes - accepted OD pricing" at bounding box center [483, 434] width 162 height 20
click at [402, 442] on input "Yes - accepted OD pricing" at bounding box center [382, 433] width 39 height 39
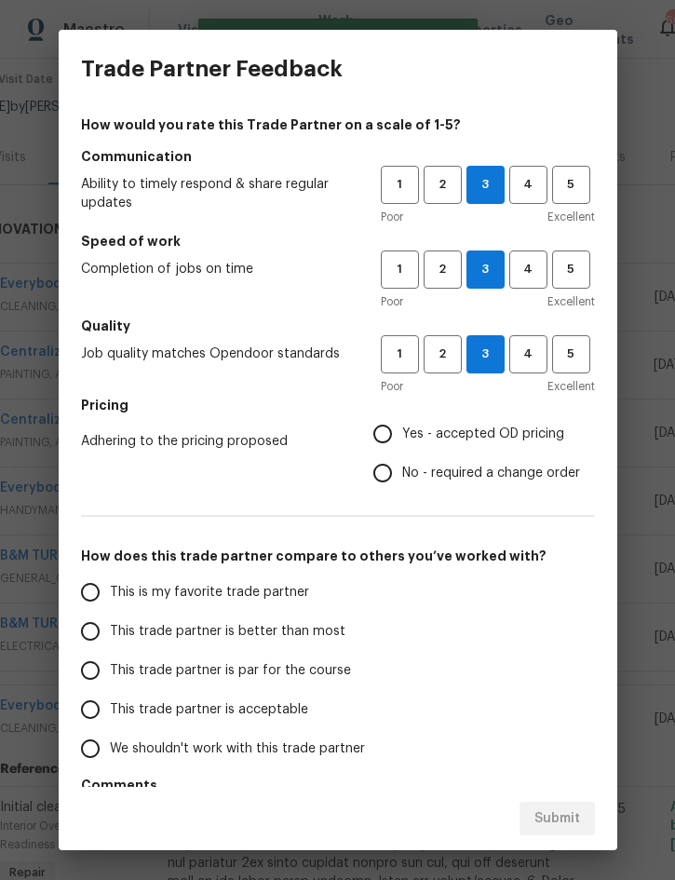
radio input "true"
click at [278, 632] on span "This trade partner is better than most" at bounding box center [228, 632] width 236 height 20
click at [110, 632] on input "This trade partner is better than most" at bounding box center [90, 631] width 39 height 39
click at [562, 813] on span "Submit" at bounding box center [557, 818] width 46 height 23
radio input "true"
